Goal: Task Accomplishment & Management: Use online tool/utility

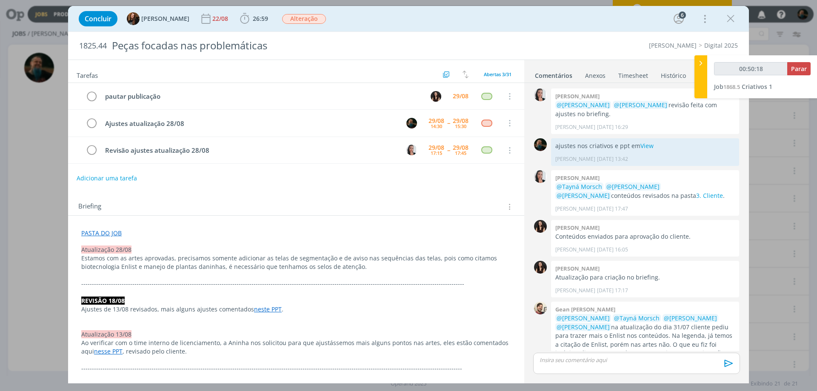
scroll to position [709, 0]
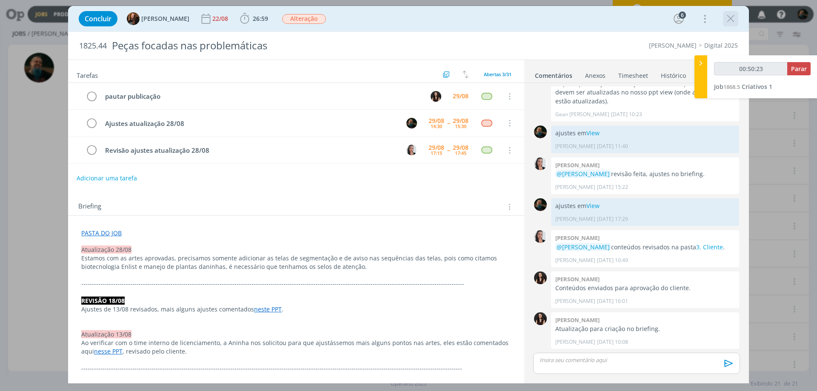
click at [733, 17] on icon "dialog" at bounding box center [730, 18] width 13 height 13
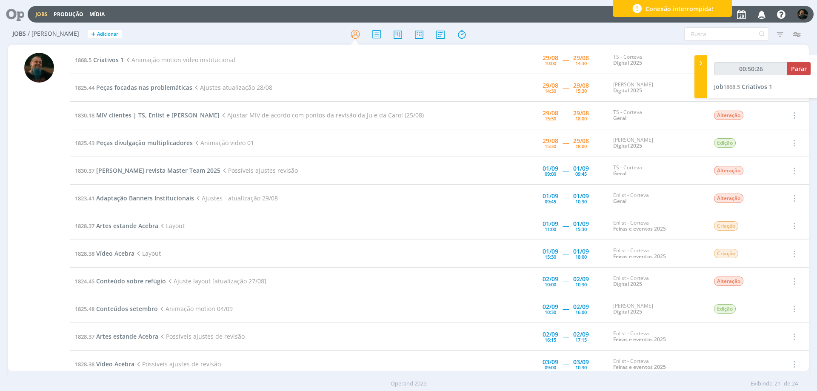
click at [723, 11] on div "Conexão interrompida!" at bounding box center [671, 8] width 119 height 17
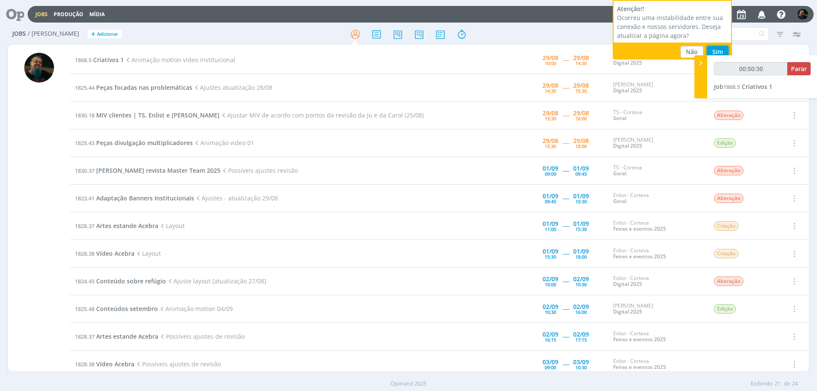
type input "00:50:31"
click at [722, 51] on button "Sim" at bounding box center [717, 52] width 22 height 12
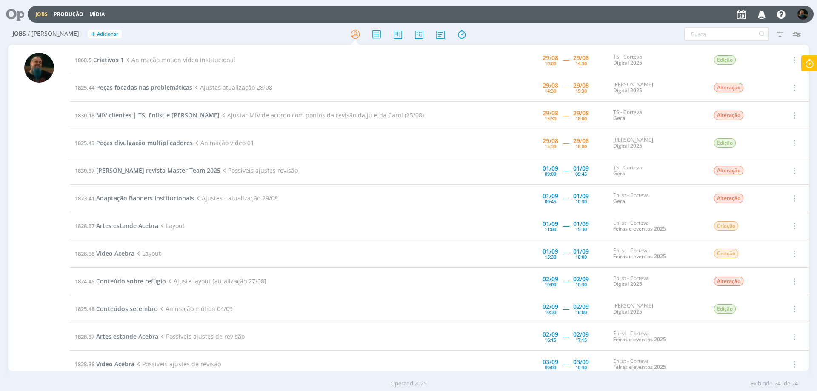
click at [160, 145] on span "Peças divulgação multiplicadores" at bounding box center [144, 143] width 97 height 8
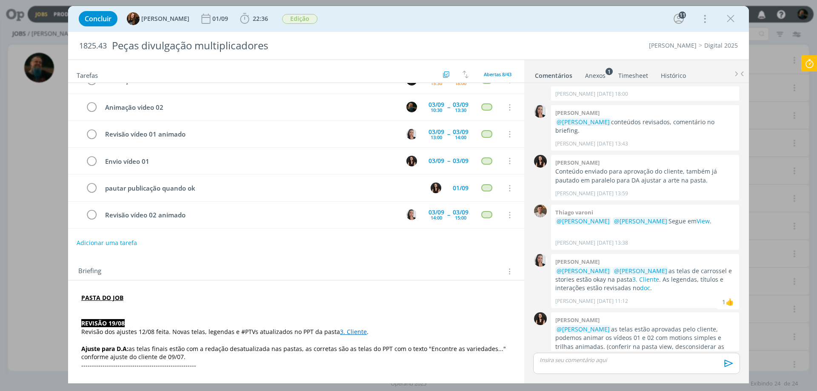
scroll to position [43, 0]
click at [698, 217] on link "View" at bounding box center [702, 221] width 13 height 8
click at [729, 18] on icon "dialog" at bounding box center [730, 18] width 13 height 13
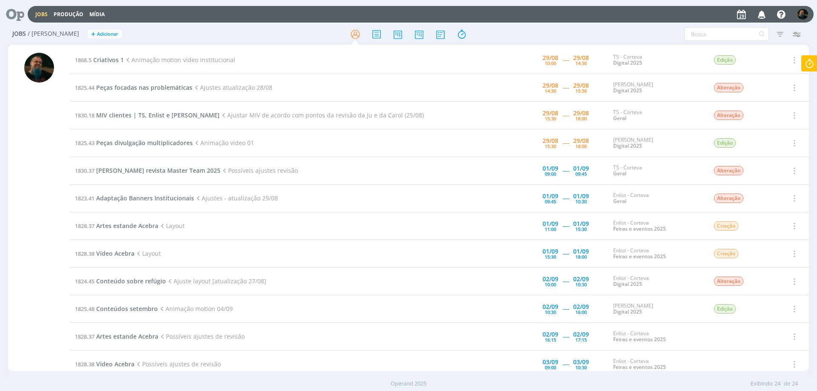
click at [112, 55] on td "1868.5 Criativos 1 Animação motion vídeo institucional" at bounding box center [271, 60] width 402 height 28
click at [117, 60] on span "Criativos 1" at bounding box center [108, 60] width 31 height 8
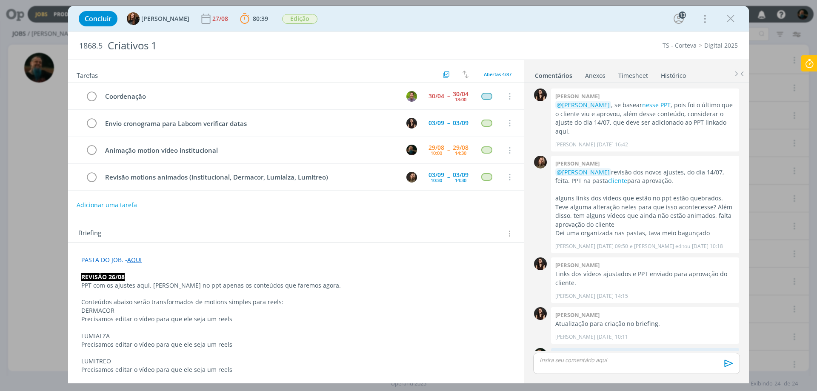
scroll to position [967, 0]
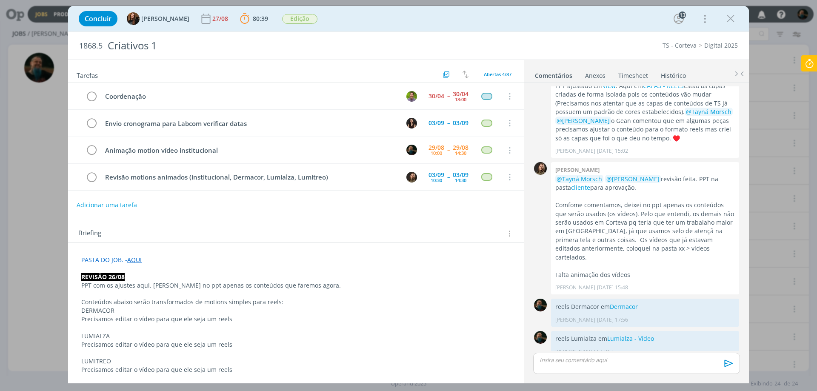
click at [806, 63] on icon at bounding box center [808, 63] width 15 height 17
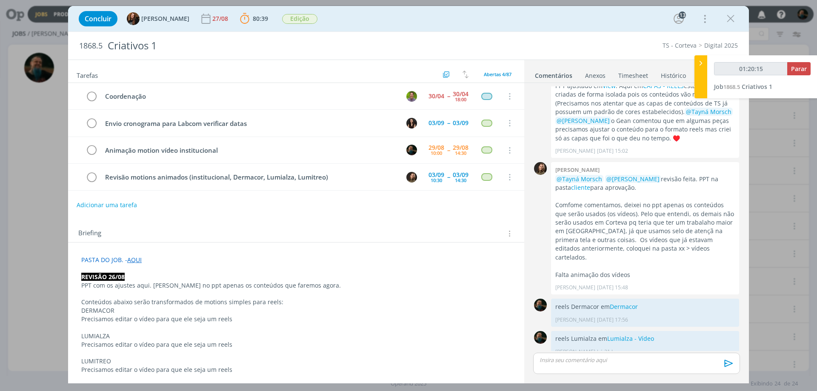
type input "01:21:15"
